Goal: Transaction & Acquisition: Subscribe to service/newsletter

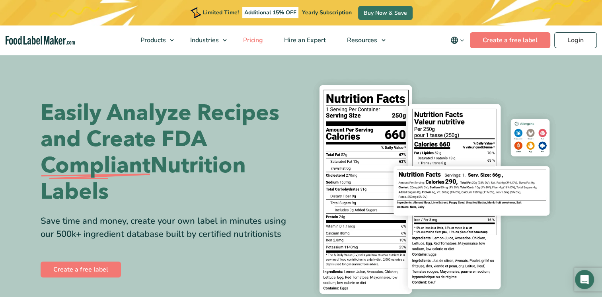
click at [251, 37] on span "Pricing" at bounding box center [252, 40] width 23 height 9
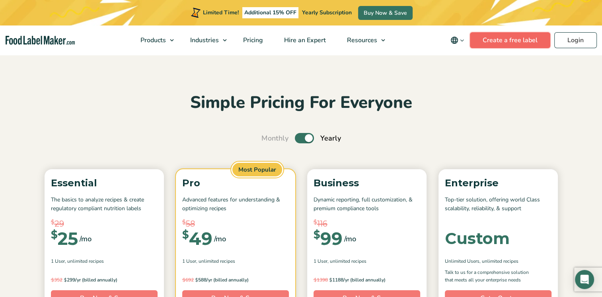
click at [519, 44] on link "Create a free label" at bounding box center [510, 40] width 80 height 16
